Goal: Use online tool/utility: Utilize a website feature to perform a specific function

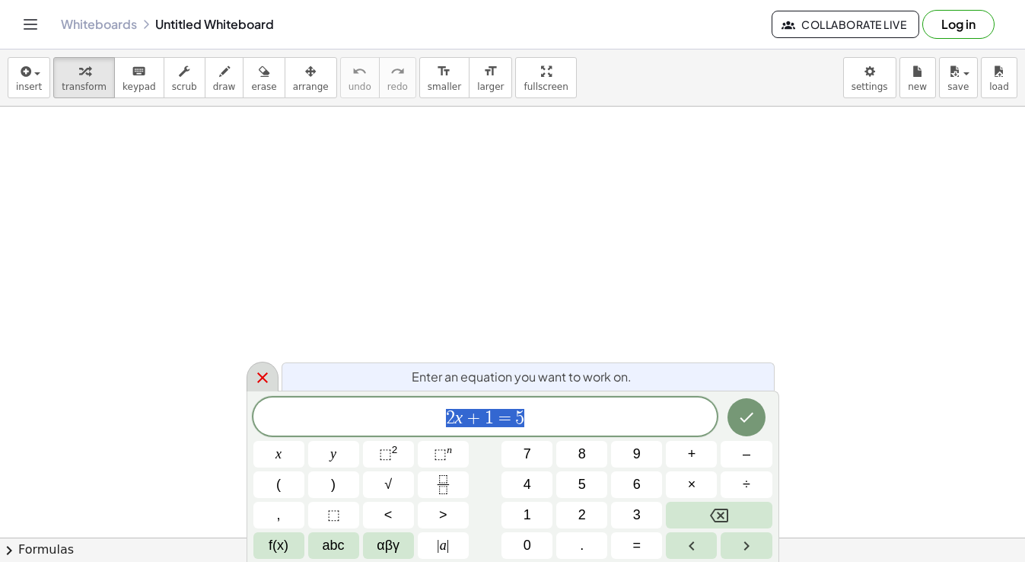
click at [269, 365] on div at bounding box center [263, 377] width 32 height 30
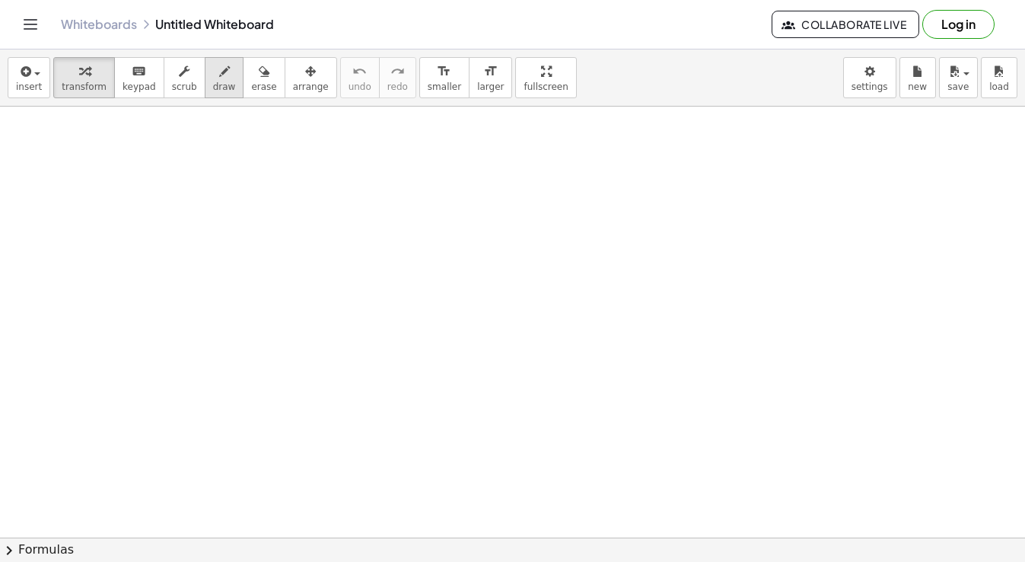
click at [213, 81] on span "draw" at bounding box center [224, 86] width 23 height 11
drag, startPoint x: 240, startPoint y: 138, endPoint x: 243, endPoint y: 158, distance: 20.7
drag, startPoint x: 264, startPoint y: 135, endPoint x: 277, endPoint y: 156, distance: 24.9
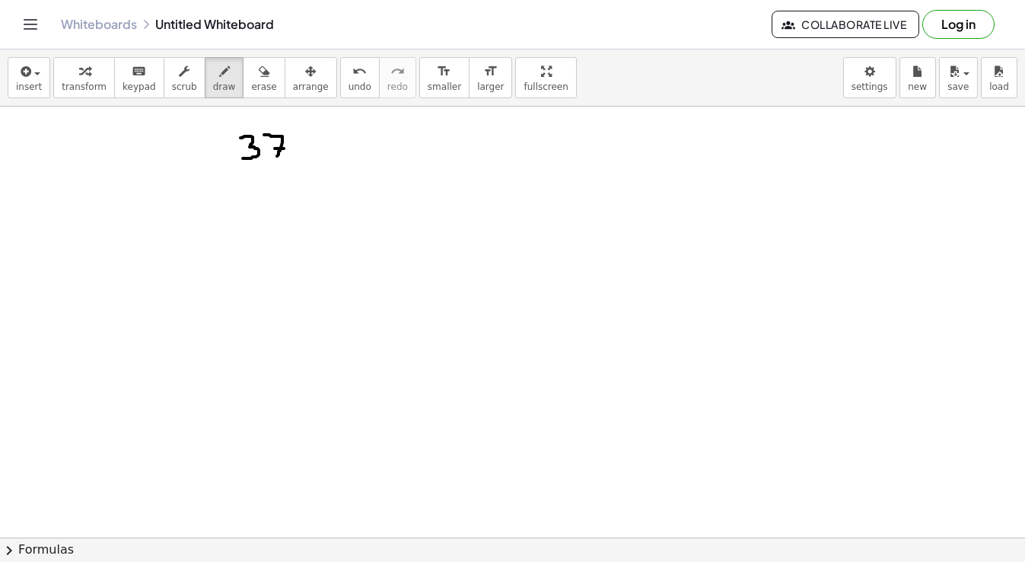
drag, startPoint x: 275, startPoint y: 148, endPoint x: 284, endPoint y: 148, distance: 9.1
drag, startPoint x: 307, startPoint y: 130, endPoint x: 305, endPoint y: 143, distance: 13.0
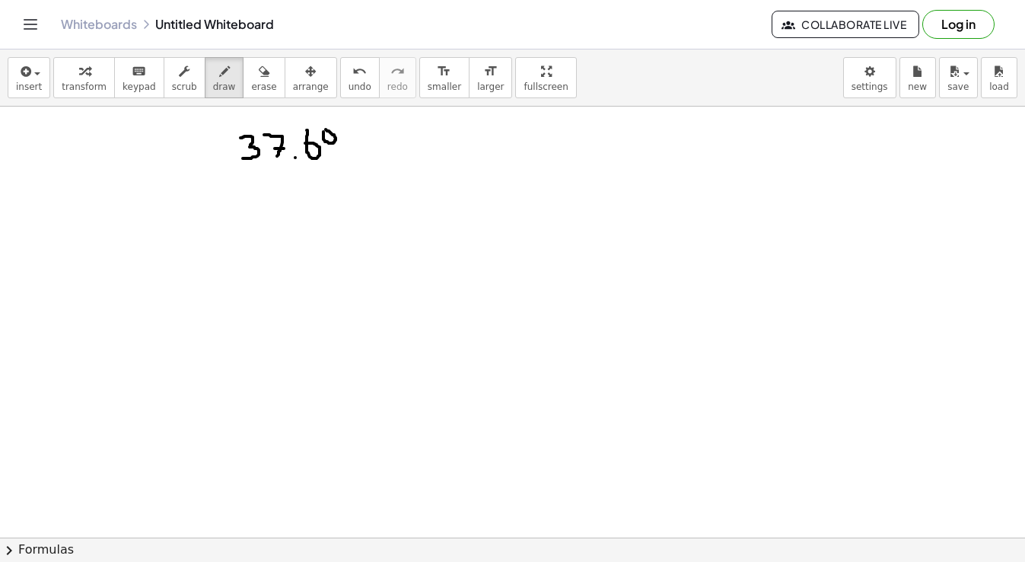
drag, startPoint x: 92, startPoint y: 145, endPoint x: 118, endPoint y: 162, distance: 30.8
drag, startPoint x: 127, startPoint y: 140, endPoint x: 127, endPoint y: 159, distance: 19.0
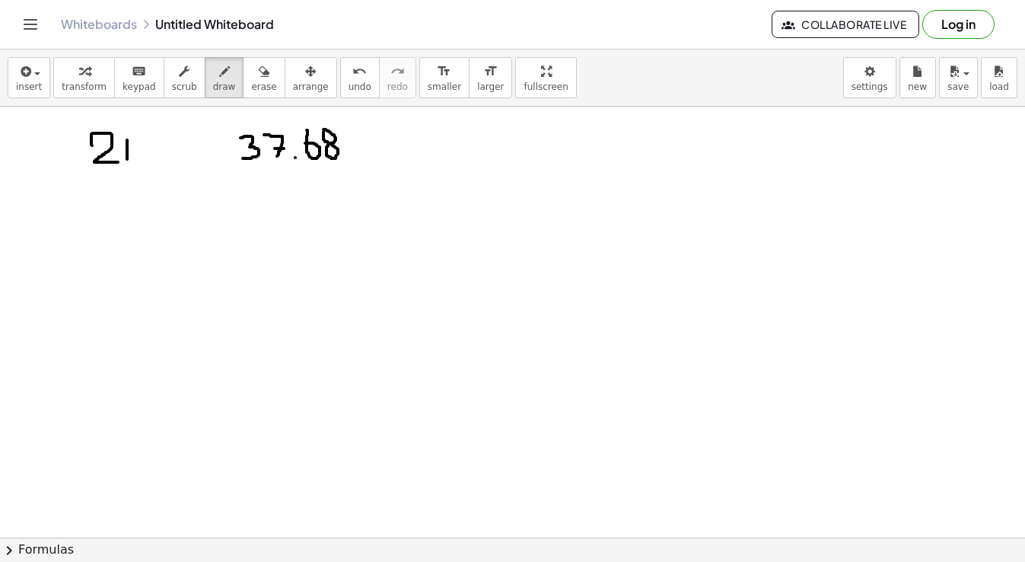
drag, startPoint x: 136, startPoint y: 142, endPoint x: 136, endPoint y: 160, distance: 17.5
drag, startPoint x: 124, startPoint y: 140, endPoint x: 145, endPoint y: 140, distance: 20.5
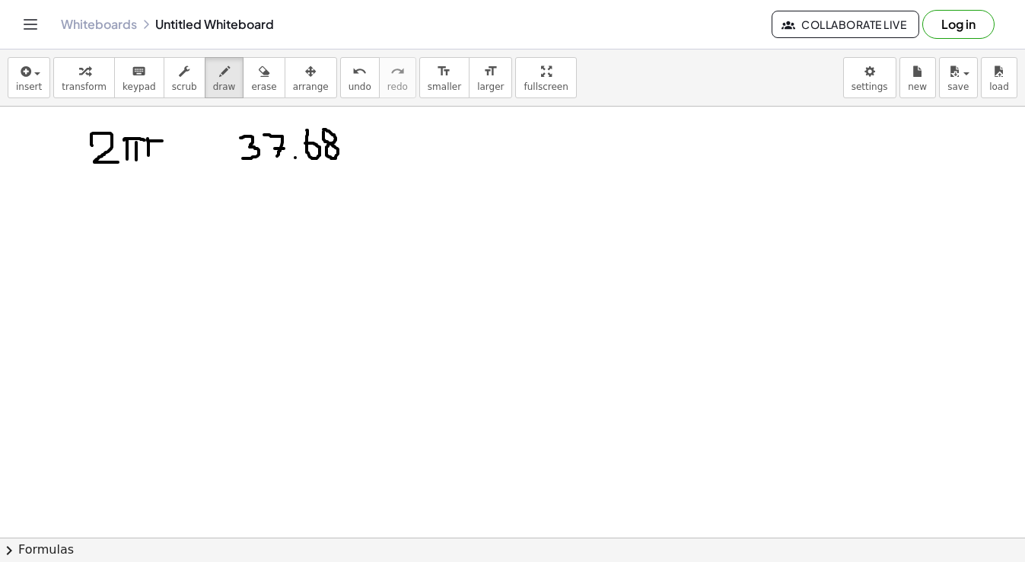
drag, startPoint x: 148, startPoint y: 139, endPoint x: 162, endPoint y: 141, distance: 14.6
click at [251, 88] on span "erase" at bounding box center [263, 86] width 25 height 11
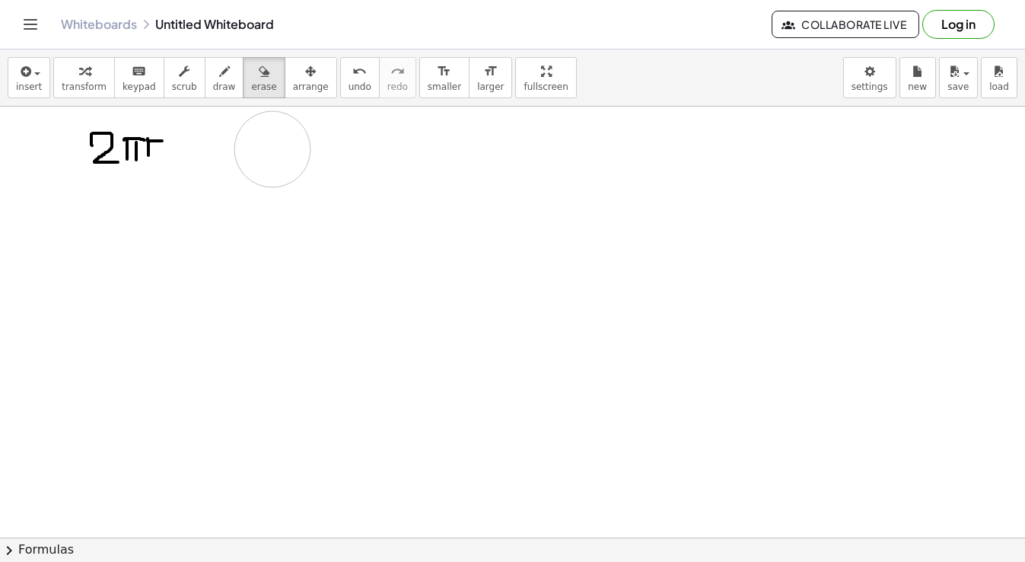
click at [213, 82] on span "draw" at bounding box center [224, 86] width 23 height 11
drag, startPoint x: 231, startPoint y: 130, endPoint x: 231, endPoint y: 161, distance: 31.2
drag, startPoint x: 239, startPoint y: 140, endPoint x: 256, endPoint y: 161, distance: 26.5
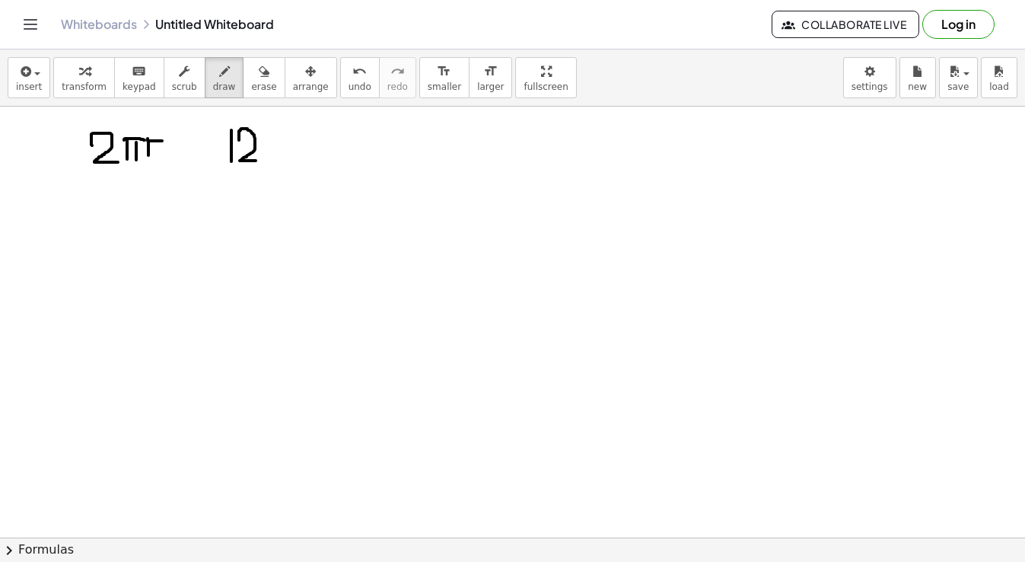
drag, startPoint x: 281, startPoint y: 127, endPoint x: 301, endPoint y: 129, distance: 19.8
drag, startPoint x: 280, startPoint y: 127, endPoint x: 272, endPoint y: 154, distance: 28.6
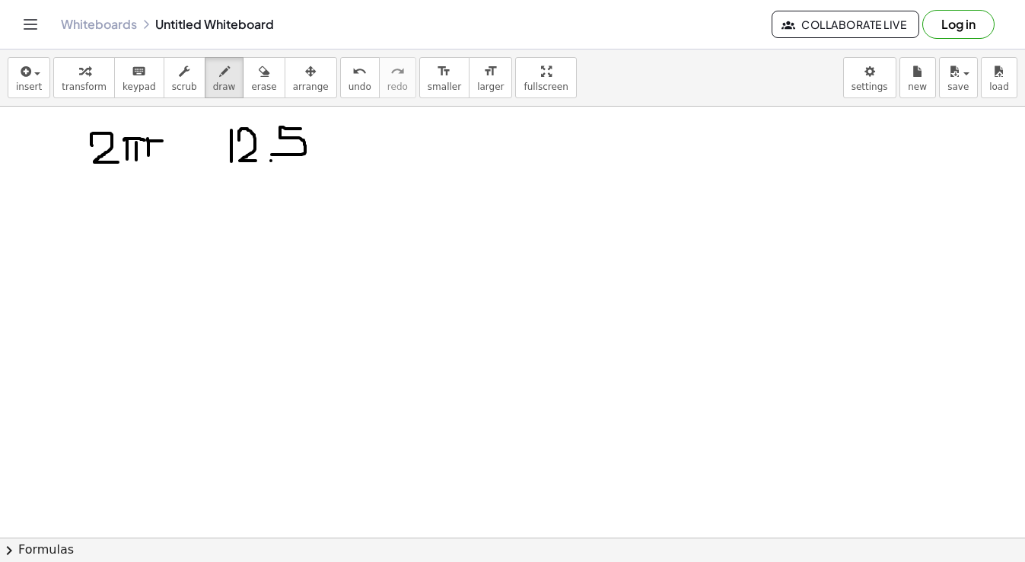
drag, startPoint x: 325, startPoint y: 126, endPoint x: 317, endPoint y: 145, distance: 20.8
drag, startPoint x: 183, startPoint y: 143, endPoint x: 205, endPoint y: 145, distance: 22.2
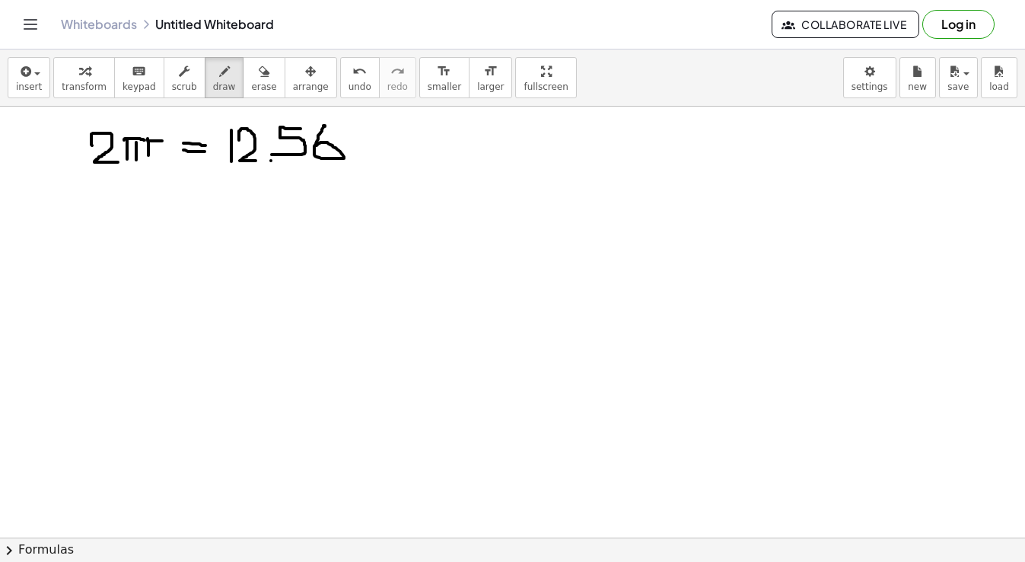
drag, startPoint x: 183, startPoint y: 150, endPoint x: 205, endPoint y: 151, distance: 21.4
